Goal: Task Accomplishment & Management: Use online tool/utility

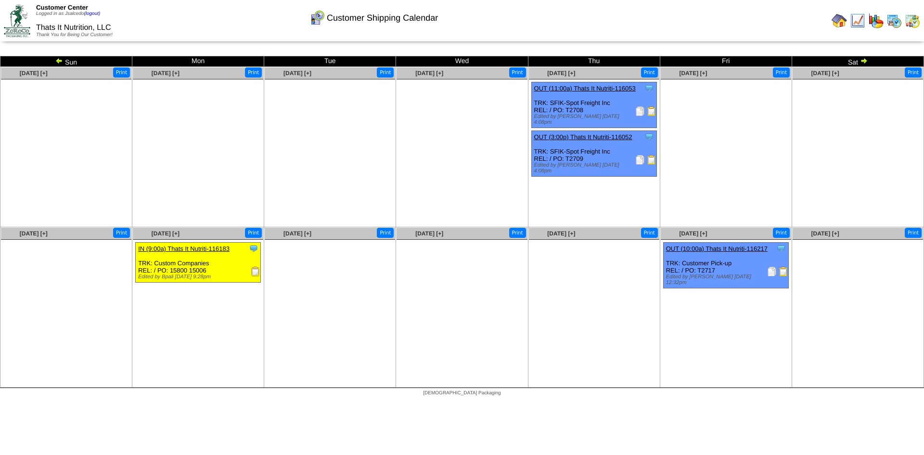
click at [758, 271] on div "Clone Item OUT (10:00a) Thats It Nutriti-116217 Thats It Nutrition, LLC Schedul…" at bounding box center [725, 266] width 125 height 46
click at [780, 272] on img at bounding box center [784, 272] width 10 height 10
